Goal: Information Seeking & Learning: Learn about a topic

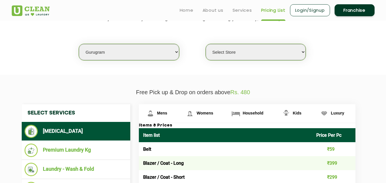
scroll to position [135, 0]
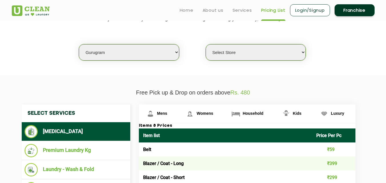
click at [133, 55] on select "Select city [GEOGRAPHIC_DATA] [GEOGRAPHIC_DATA] [GEOGRAPHIC_DATA] [GEOGRAPHIC_D…" at bounding box center [129, 52] width 100 height 16
select select "8"
click at [79, 44] on select "Select city [GEOGRAPHIC_DATA] [GEOGRAPHIC_DATA] [GEOGRAPHIC_DATA] [GEOGRAPHIC_D…" at bounding box center [129, 52] width 100 height 16
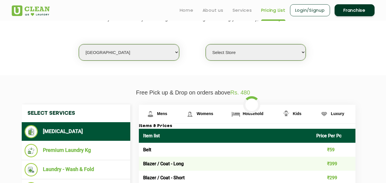
select select "0"
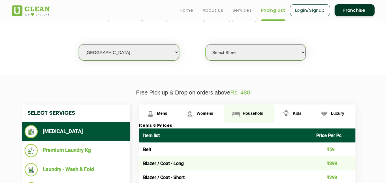
click at [257, 112] on span "Household" at bounding box center [253, 113] width 21 height 5
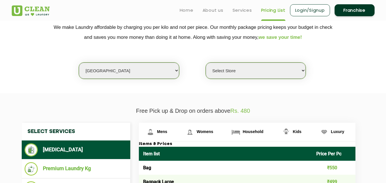
scroll to position [107, 0]
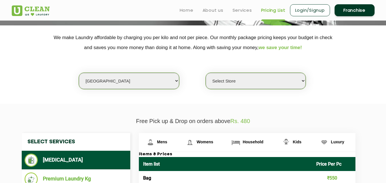
click at [131, 79] on select "Select city [GEOGRAPHIC_DATA] [GEOGRAPHIC_DATA] [GEOGRAPHIC_DATA] [GEOGRAPHIC_D…" at bounding box center [129, 81] width 100 height 16
select select "1"
click at [79, 73] on select "Select city [GEOGRAPHIC_DATA] [GEOGRAPHIC_DATA] [GEOGRAPHIC_DATA] [GEOGRAPHIC_D…" at bounding box center [129, 81] width 100 height 16
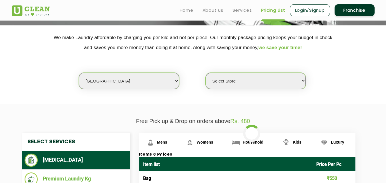
select select "0"
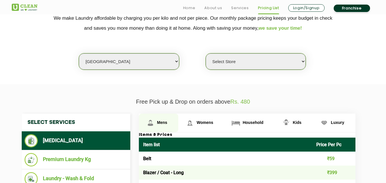
scroll to position [164, 0]
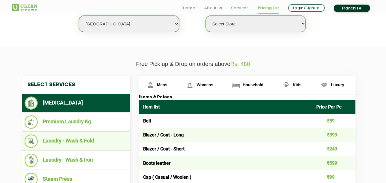
click at [95, 141] on li "Laundry - Wash & Fold" at bounding box center [76, 141] width 103 height 13
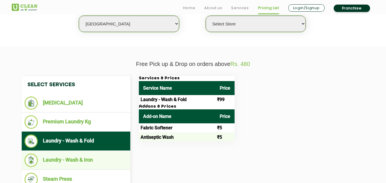
click at [72, 153] on ul "Laundry - Wash & Iron" at bounding box center [76, 160] width 109 height 19
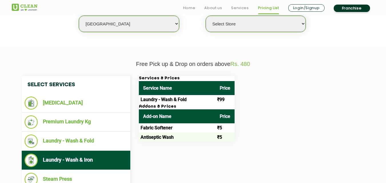
click at [76, 154] on li "Laundry - Wash & Iron" at bounding box center [76, 160] width 103 height 13
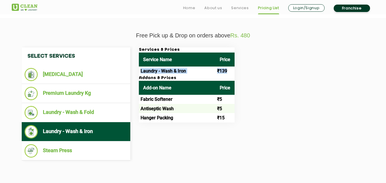
drag, startPoint x: 139, startPoint y: 69, endPoint x: 229, endPoint y: 73, distance: 89.8
click at [229, 73] on tr "Laundry - Wash & Iron ₹139" at bounding box center [187, 71] width 96 height 9
copy tr "Laundry - Wash & Iron ₹139"
